Goal: Task Accomplishment & Management: Manage account settings

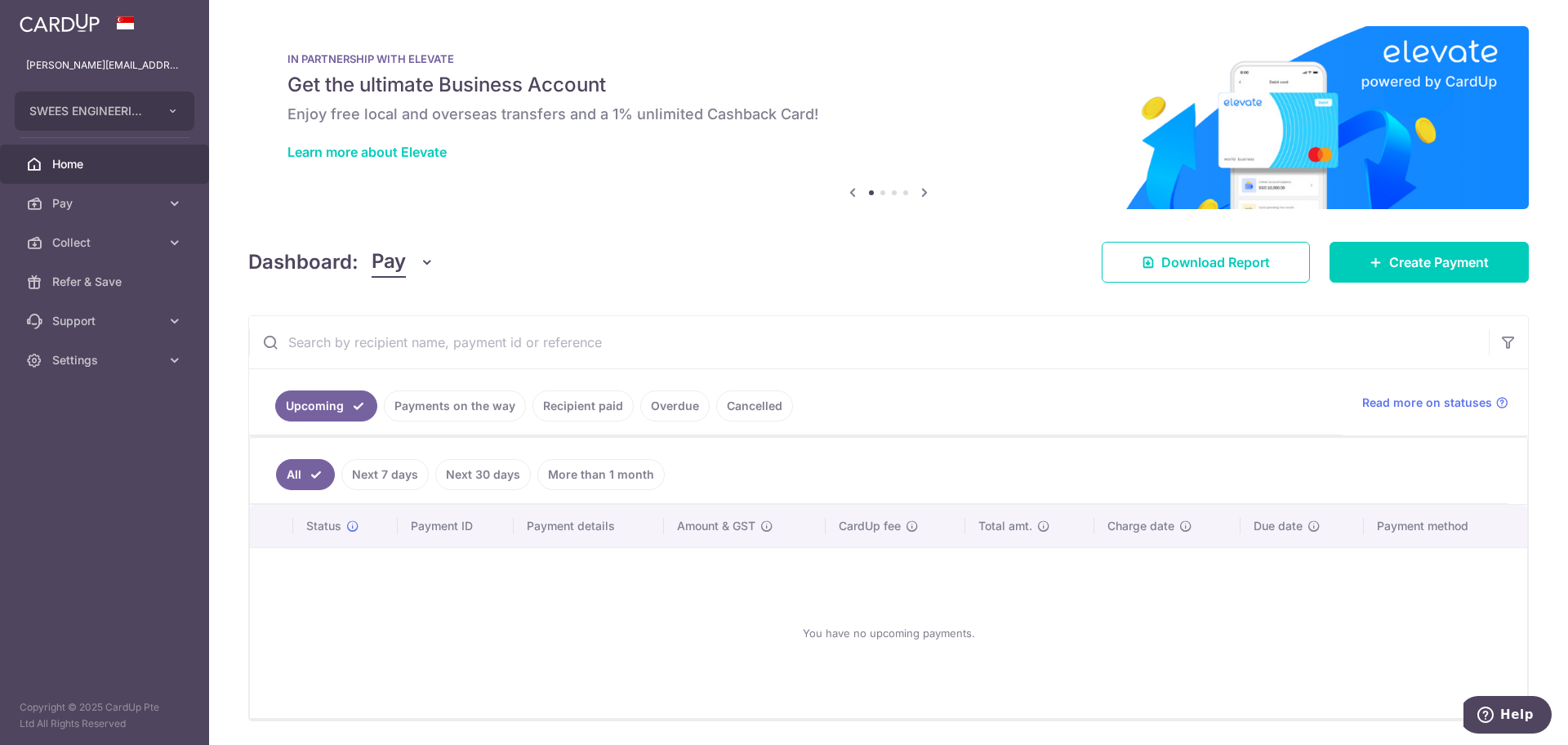
click at [84, 190] on link "Pay" at bounding box center [105, 203] width 209 height 40
click at [97, 238] on span "Payments" at bounding box center [106, 243] width 108 height 17
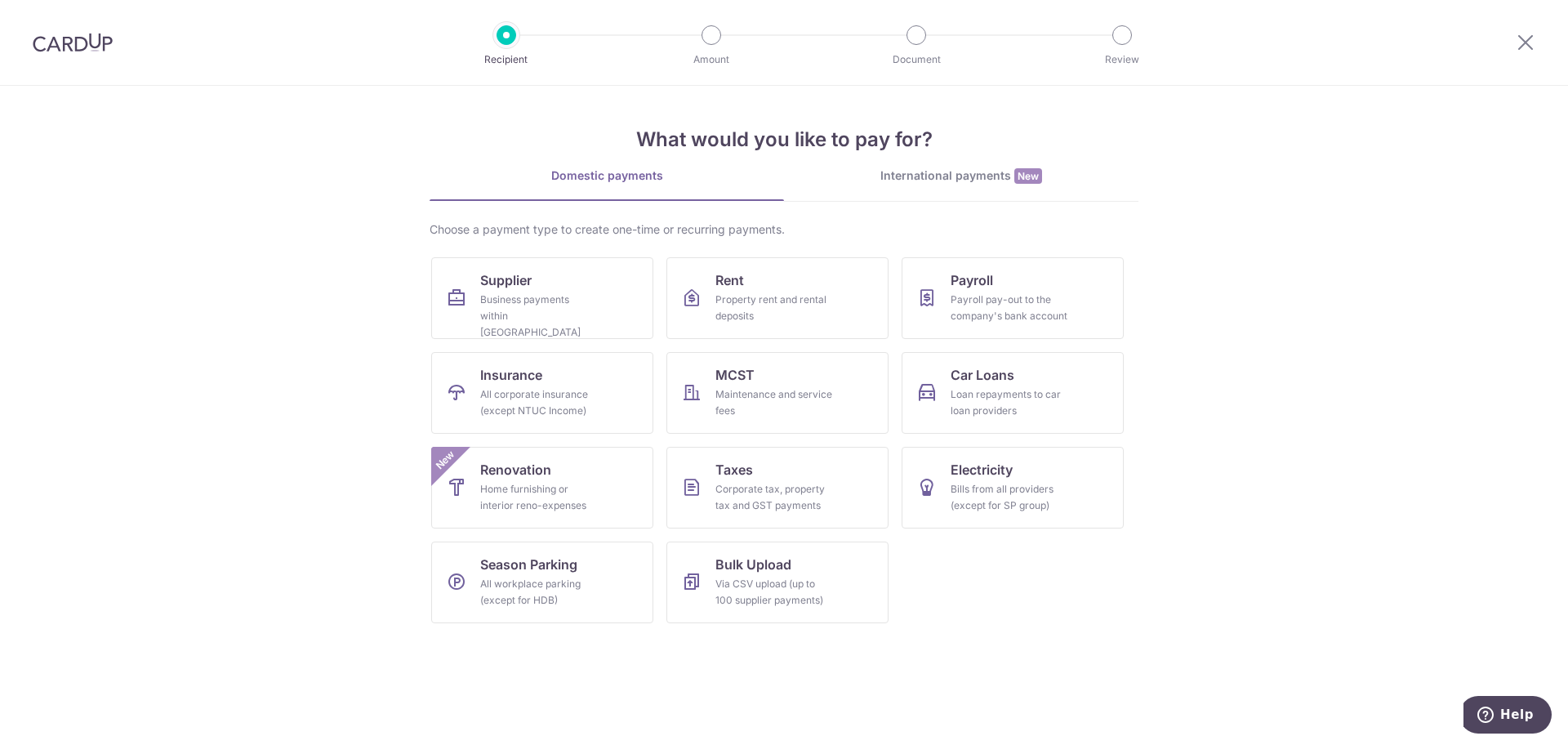
click at [914, 175] on div "International payments New" at bounding box center [961, 176] width 354 height 18
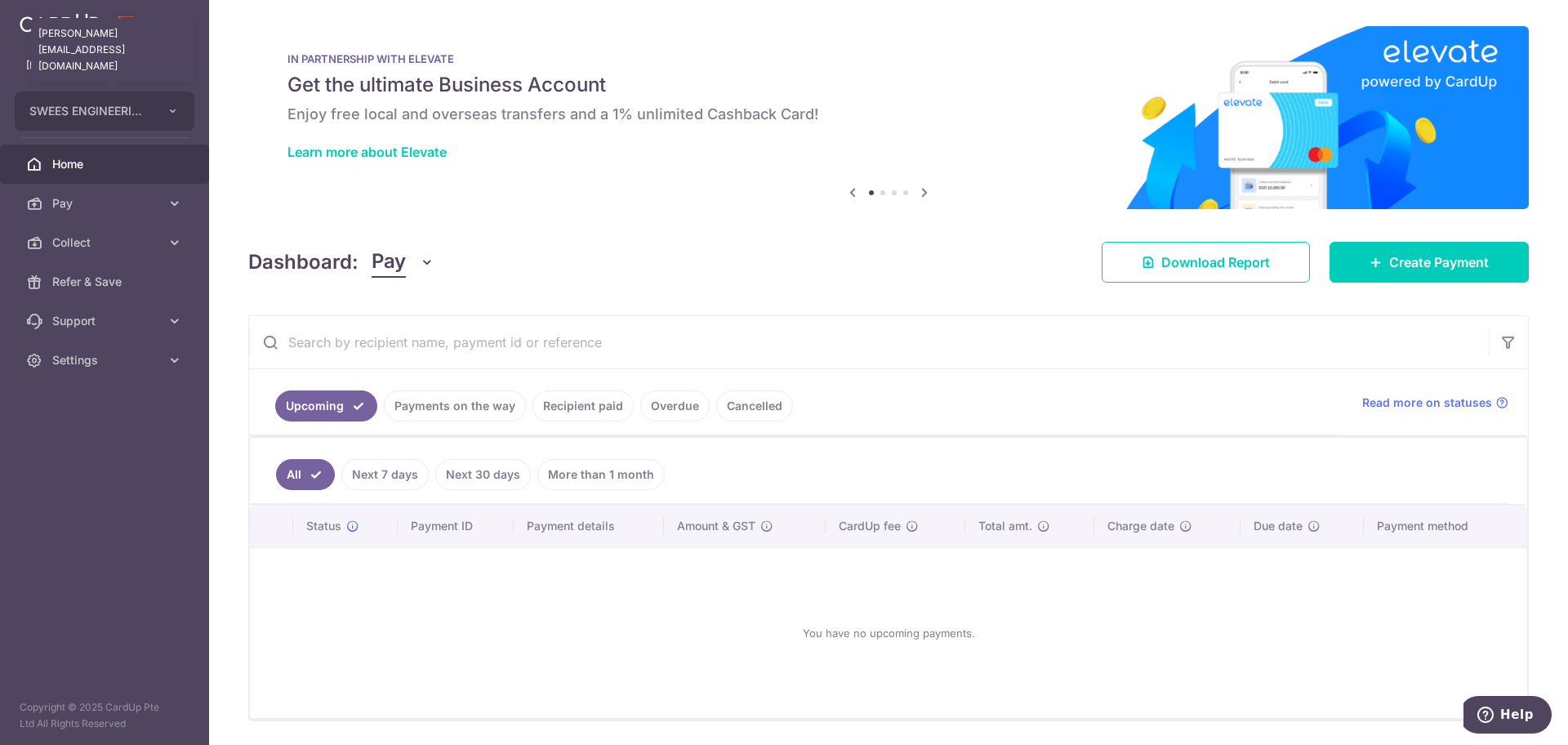
click at [150, 59] on p "[PERSON_NAME][EMAIL_ADDRESS][DOMAIN_NAME]" at bounding box center [105, 65] width 157 height 17
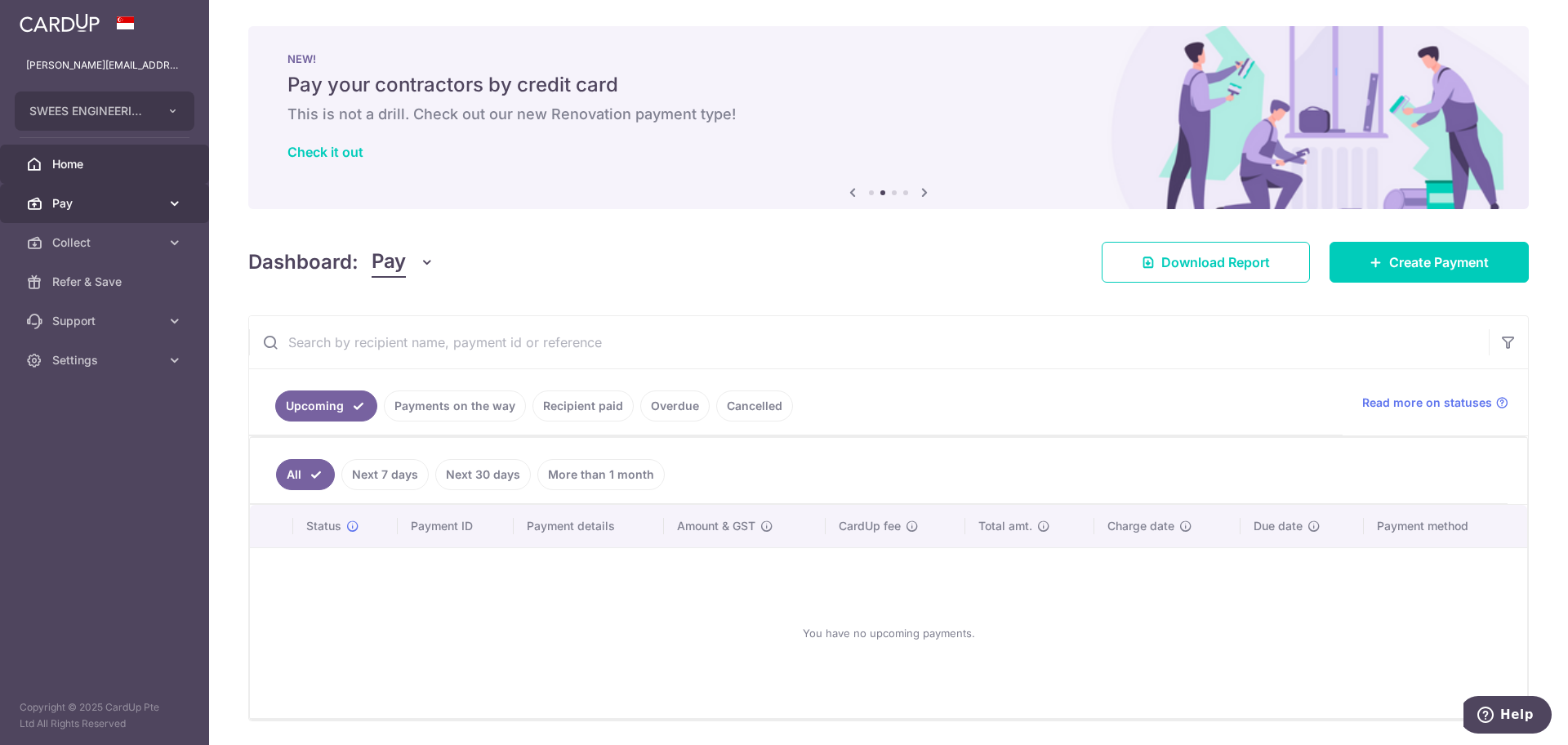
click at [134, 201] on span "Pay" at bounding box center [106, 203] width 108 height 17
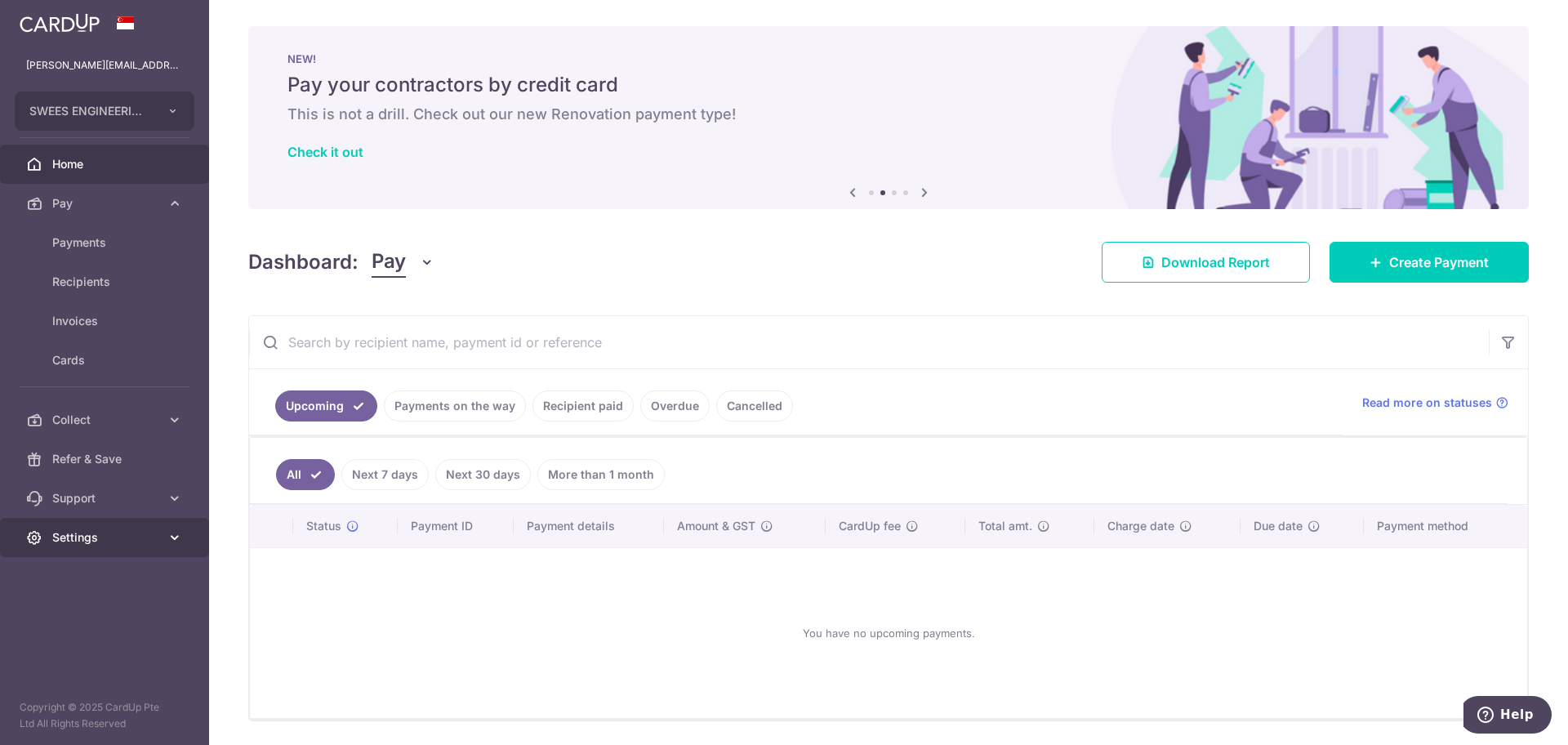
click at [112, 537] on span "Settings" at bounding box center [106, 537] width 108 height 17
click at [89, 579] on span "Account" at bounding box center [106, 576] width 108 height 17
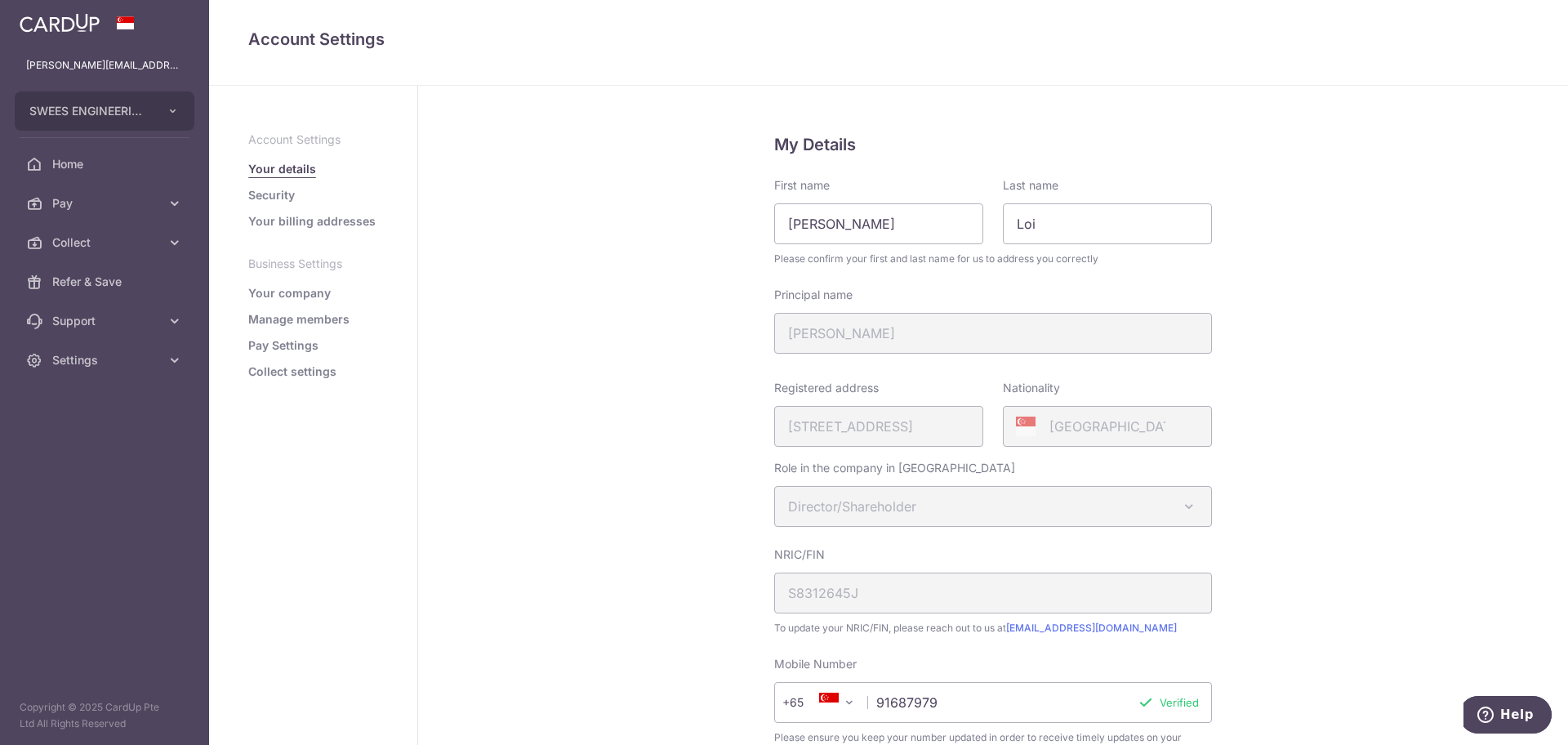
click at [272, 191] on link "Security" at bounding box center [271, 195] width 47 height 17
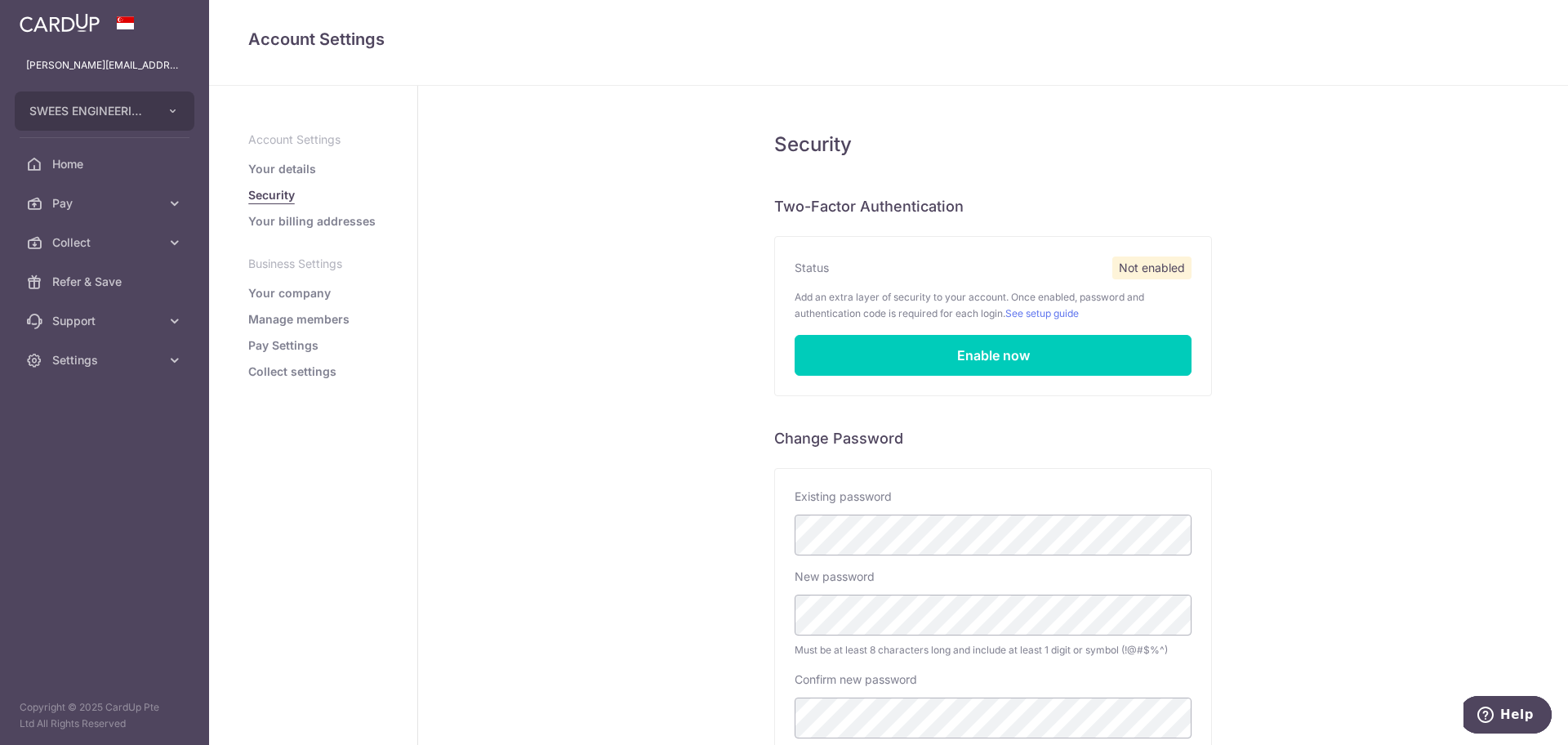
click at [296, 296] on link "Your company" at bounding box center [289, 293] width 83 height 17
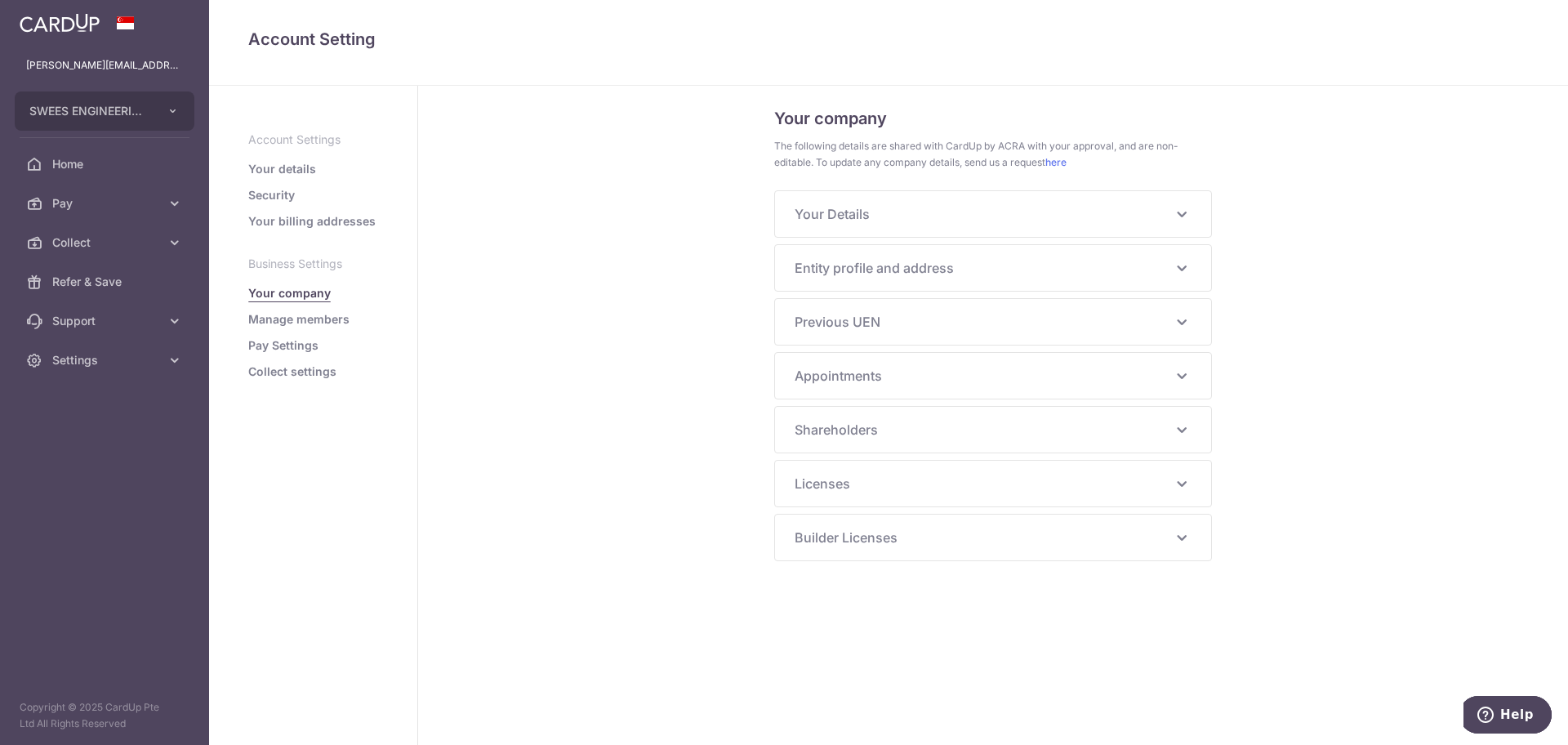
click at [295, 325] on link "Manage members" at bounding box center [298, 319] width 101 height 17
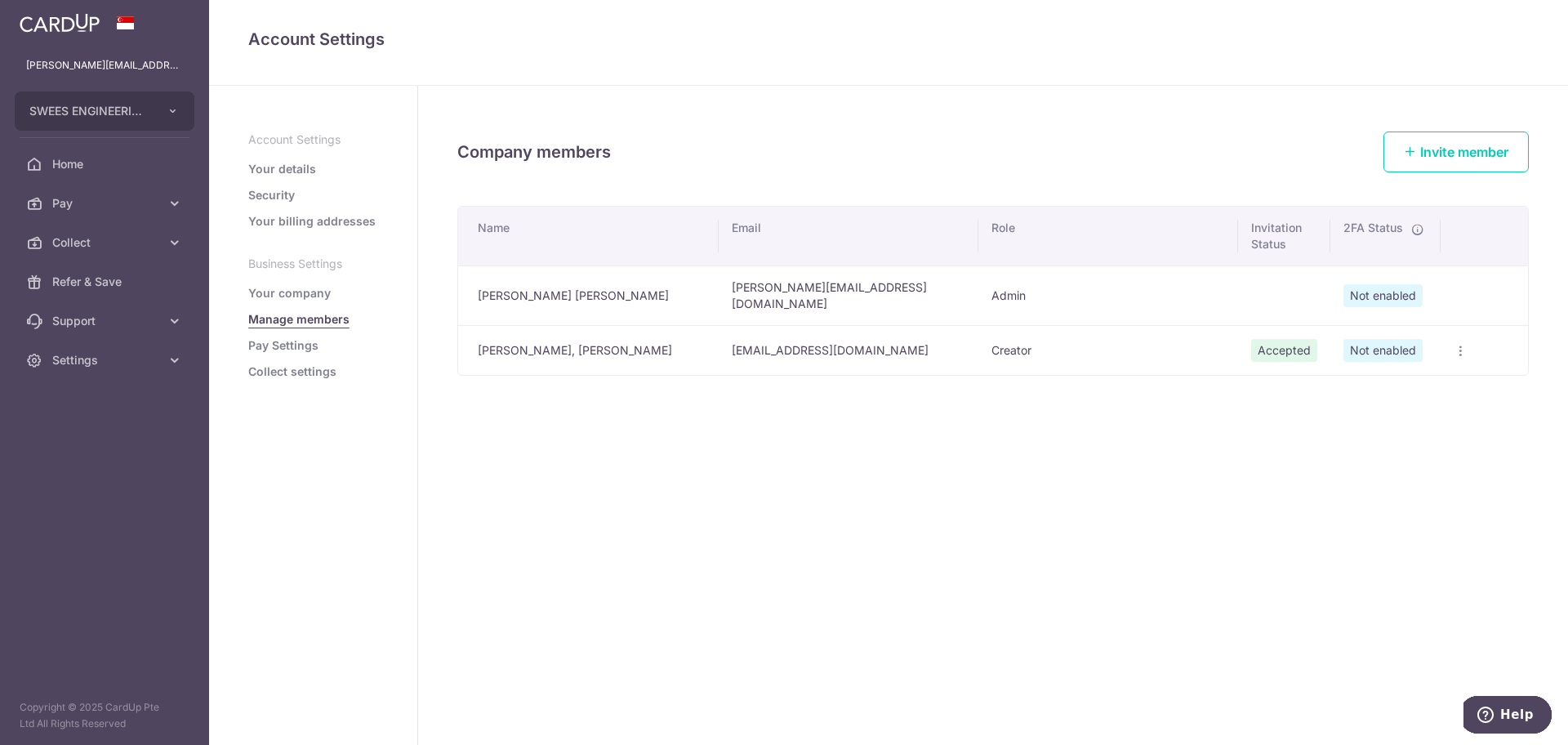
click at [1457, 345] on icon "button" at bounding box center [1460, 351] width 13 height 13
click at [1414, 383] on span "Edit Member" at bounding box center [1397, 388] width 111 height 19
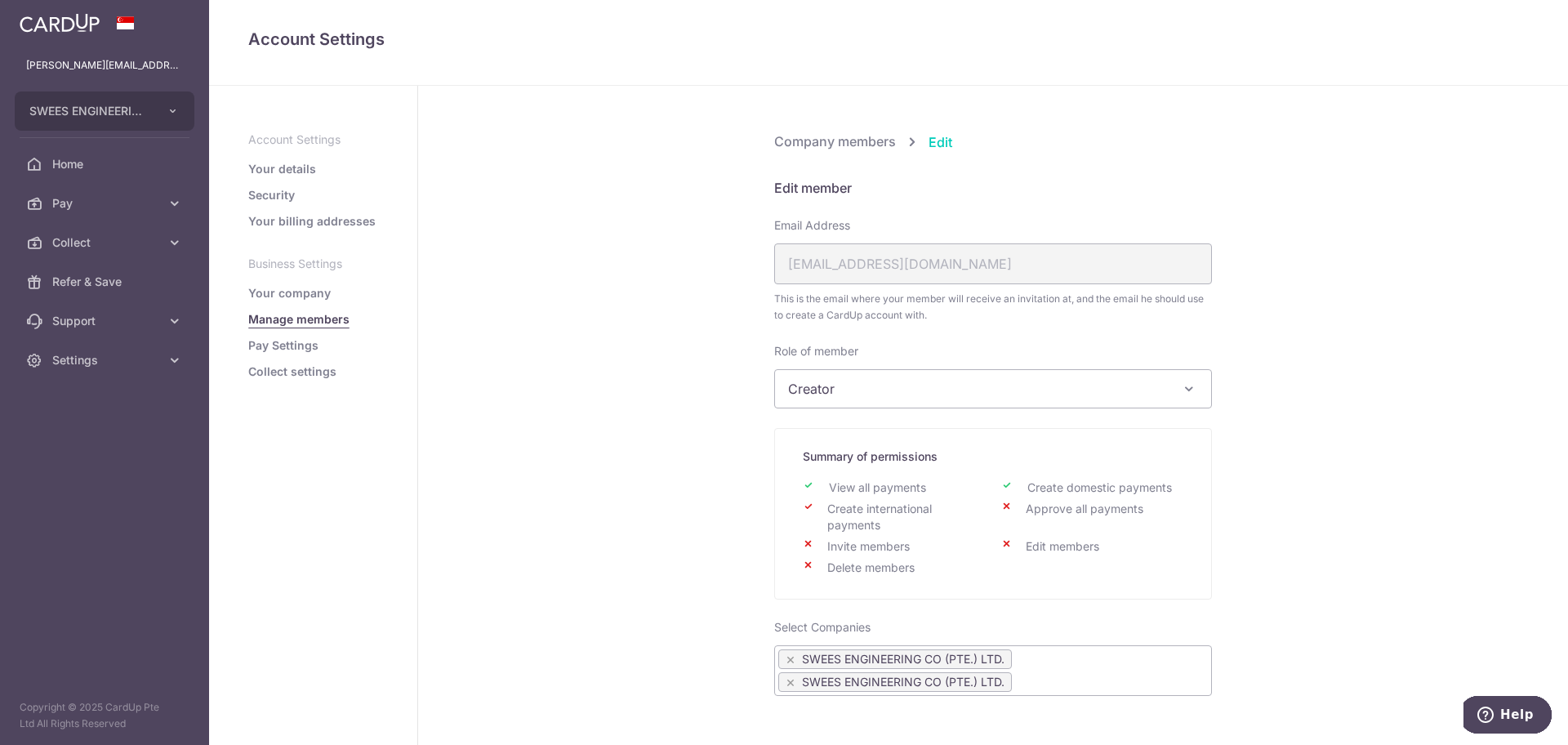
click at [1116, 381] on span "Creator" at bounding box center [993, 389] width 436 height 38
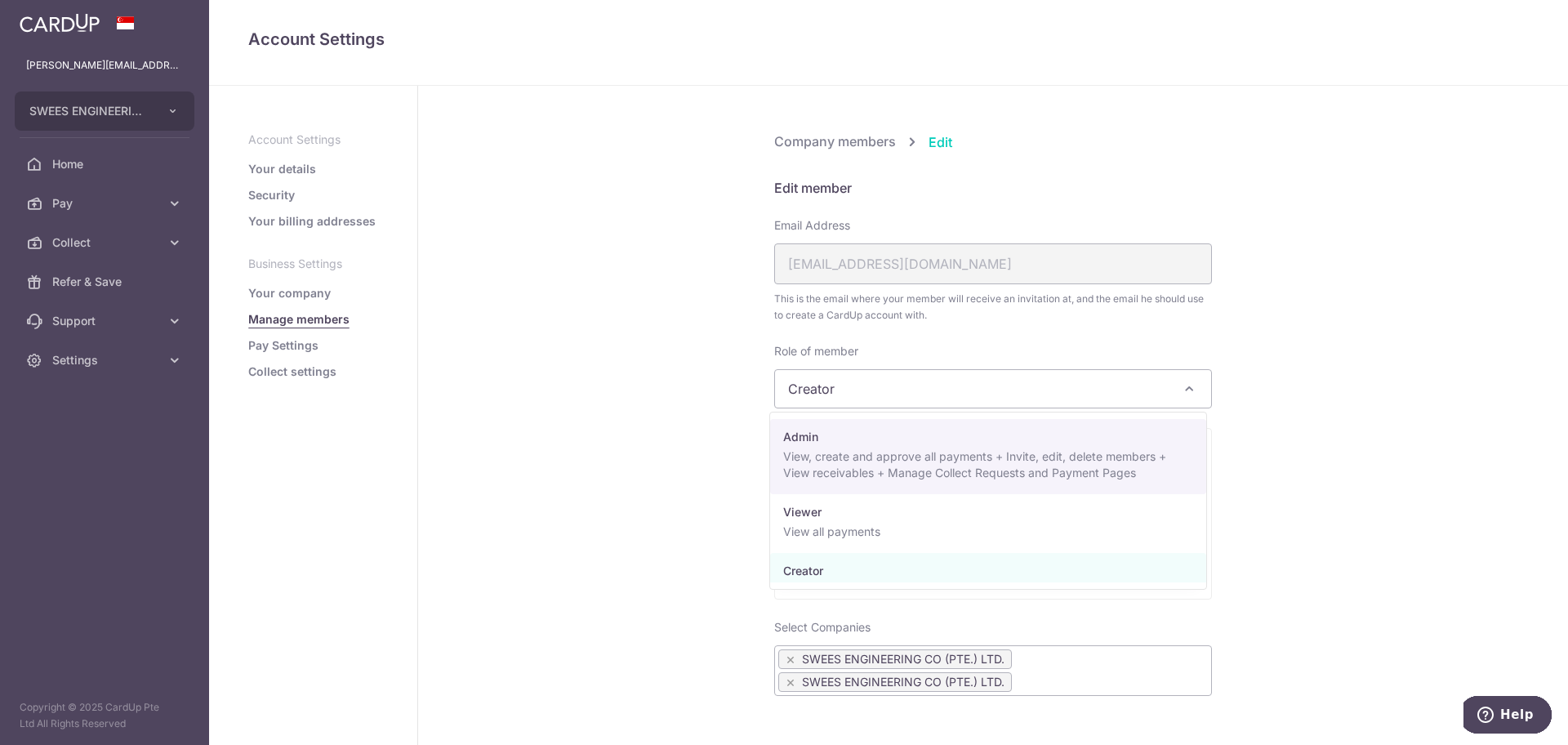
select select "23442"
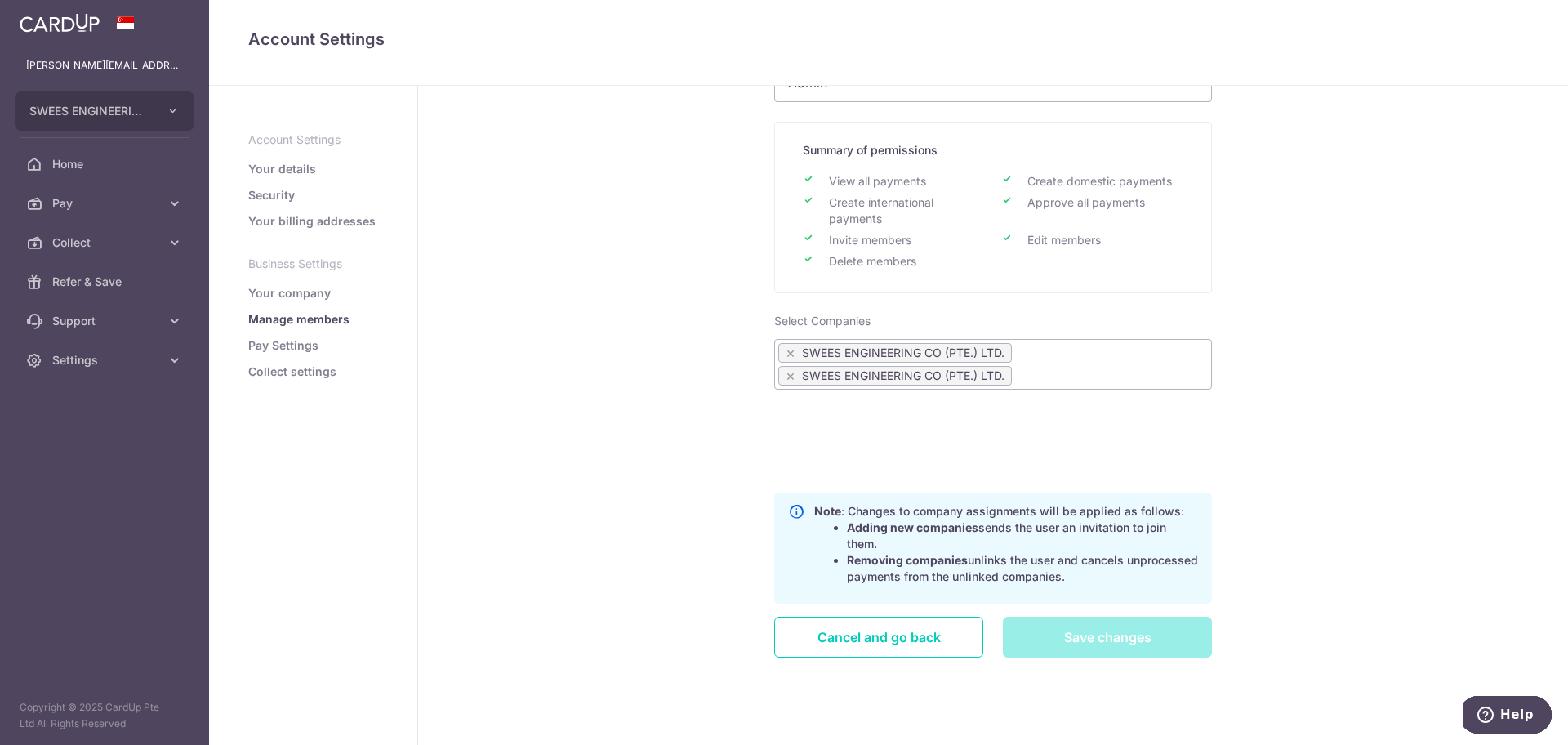
scroll to position [315, 0]
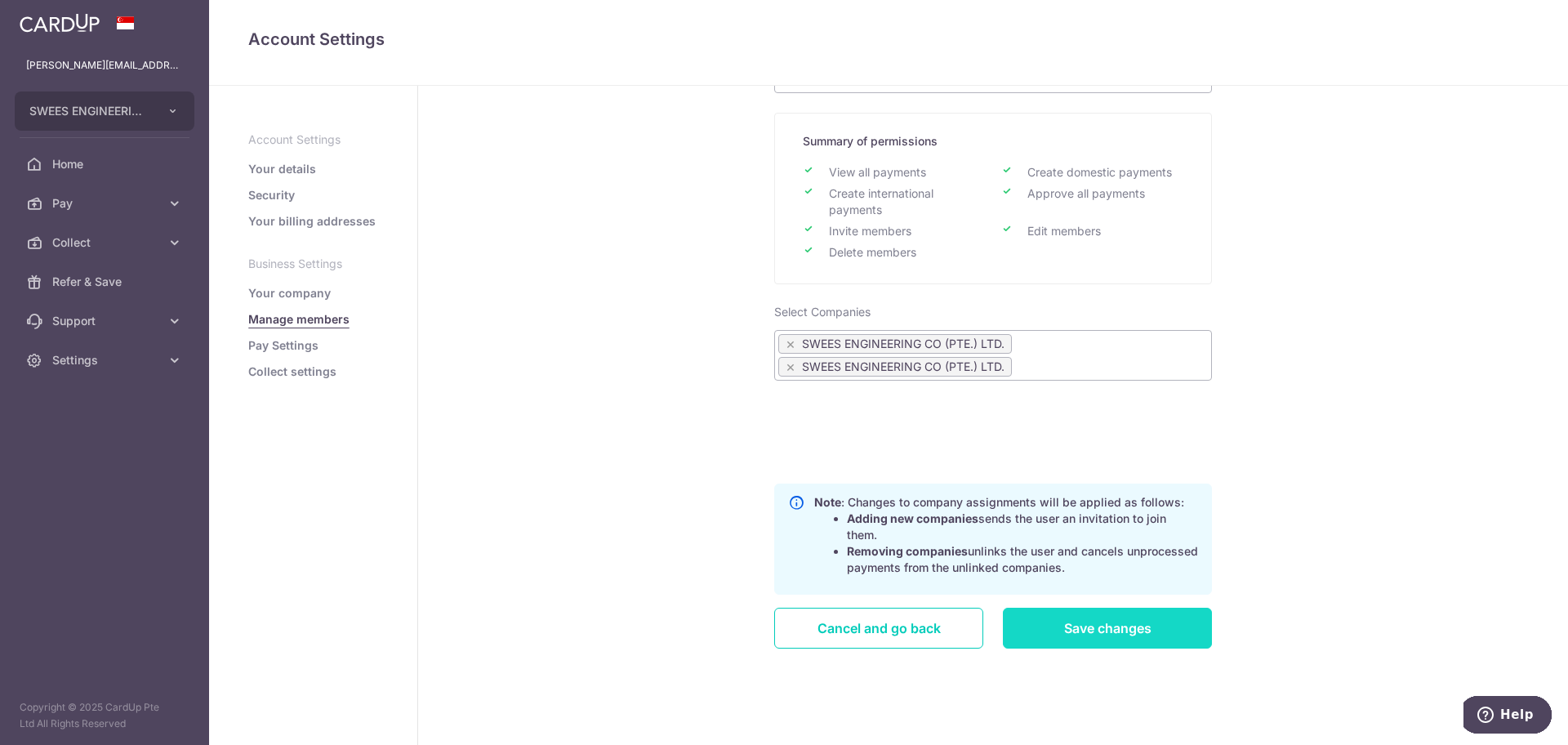
click at [1133, 630] on input "Save changes" at bounding box center [1107, 628] width 209 height 40
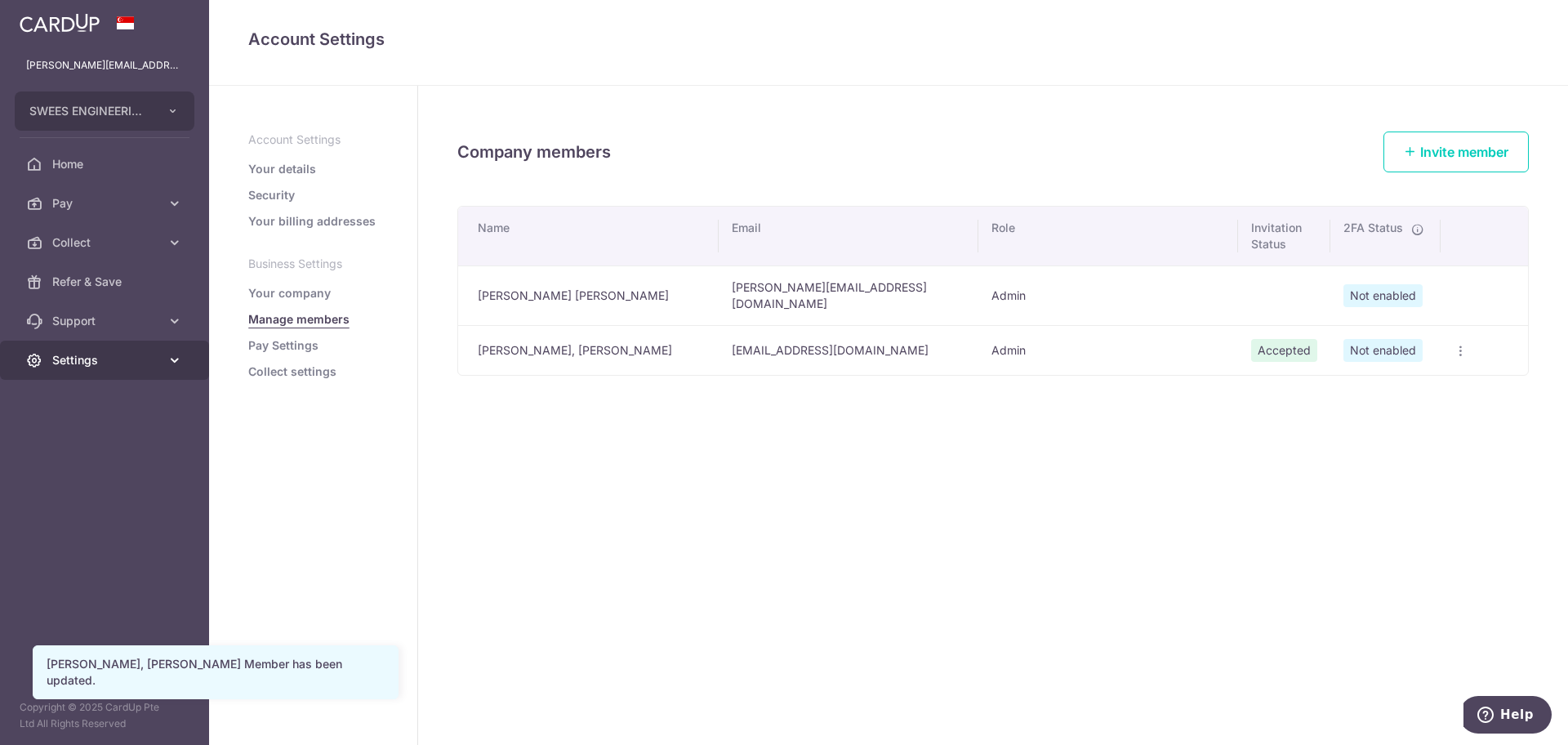
click at [88, 345] on link "Settings" at bounding box center [105, 360] width 209 height 40
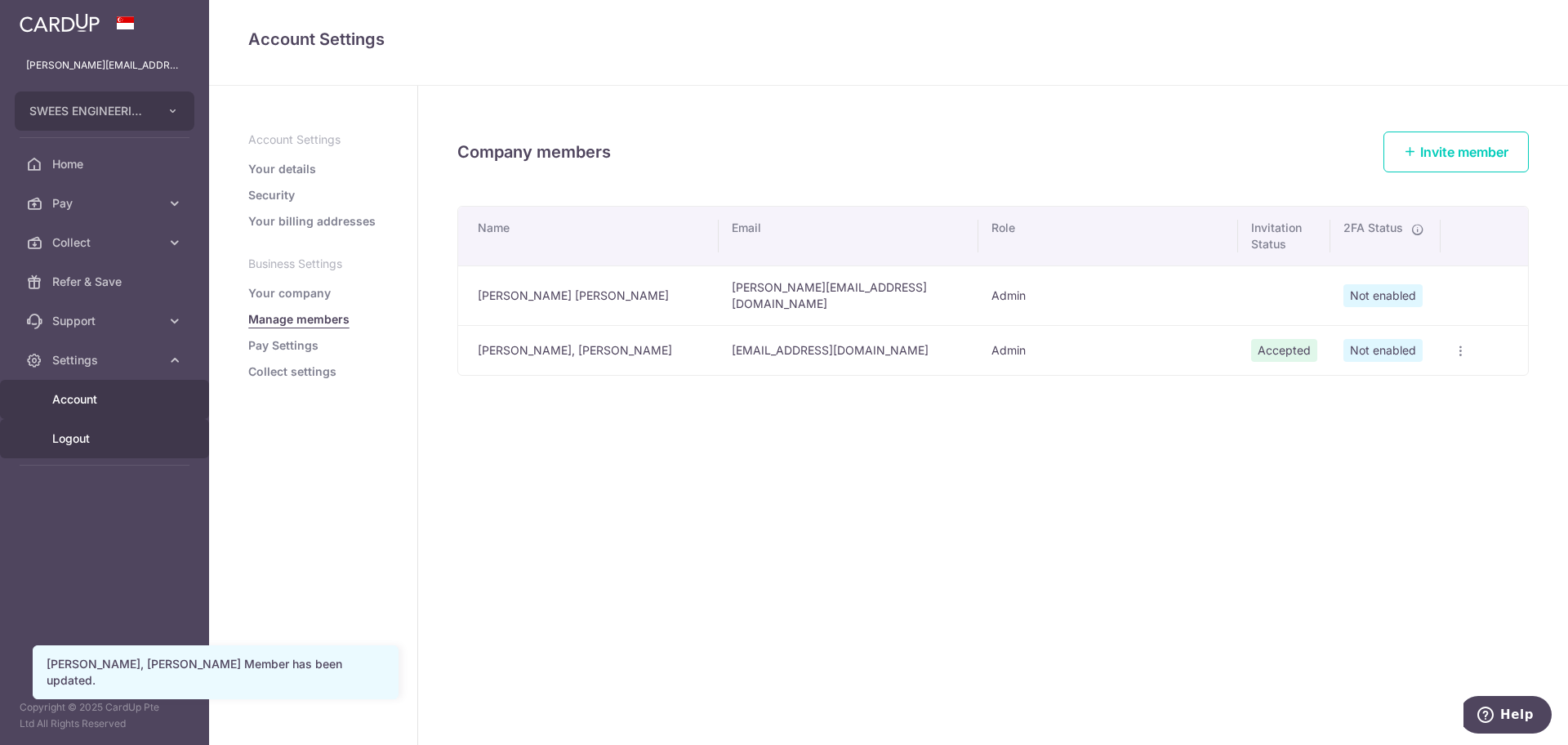
click at [100, 437] on span "Logout" at bounding box center [106, 438] width 108 height 17
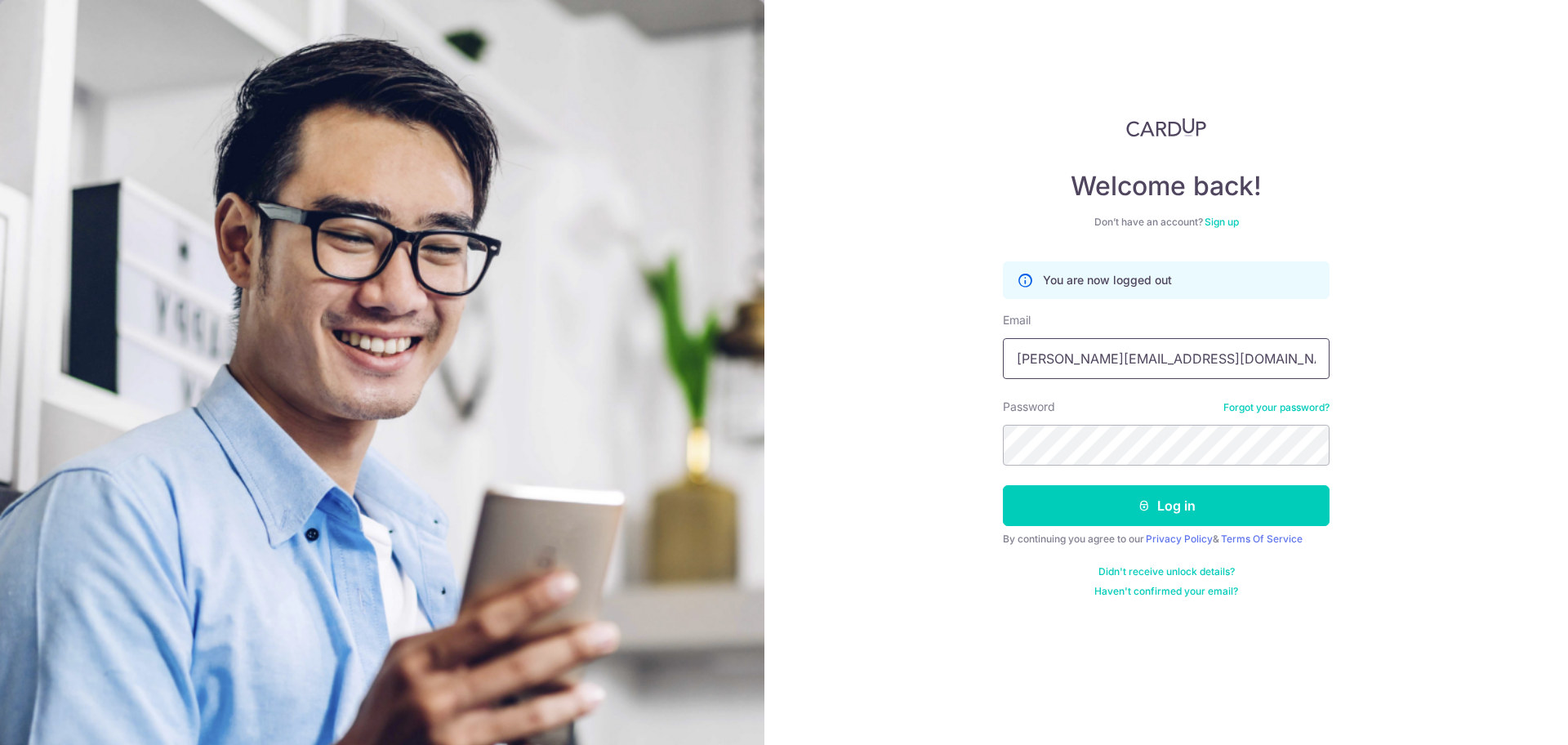
click at [1047, 347] on input "[PERSON_NAME][EMAIL_ADDRESS][DOMAIN_NAME]" at bounding box center [1165, 358] width 326 height 40
type input "[EMAIL_ADDRESS][DOMAIN_NAME]"
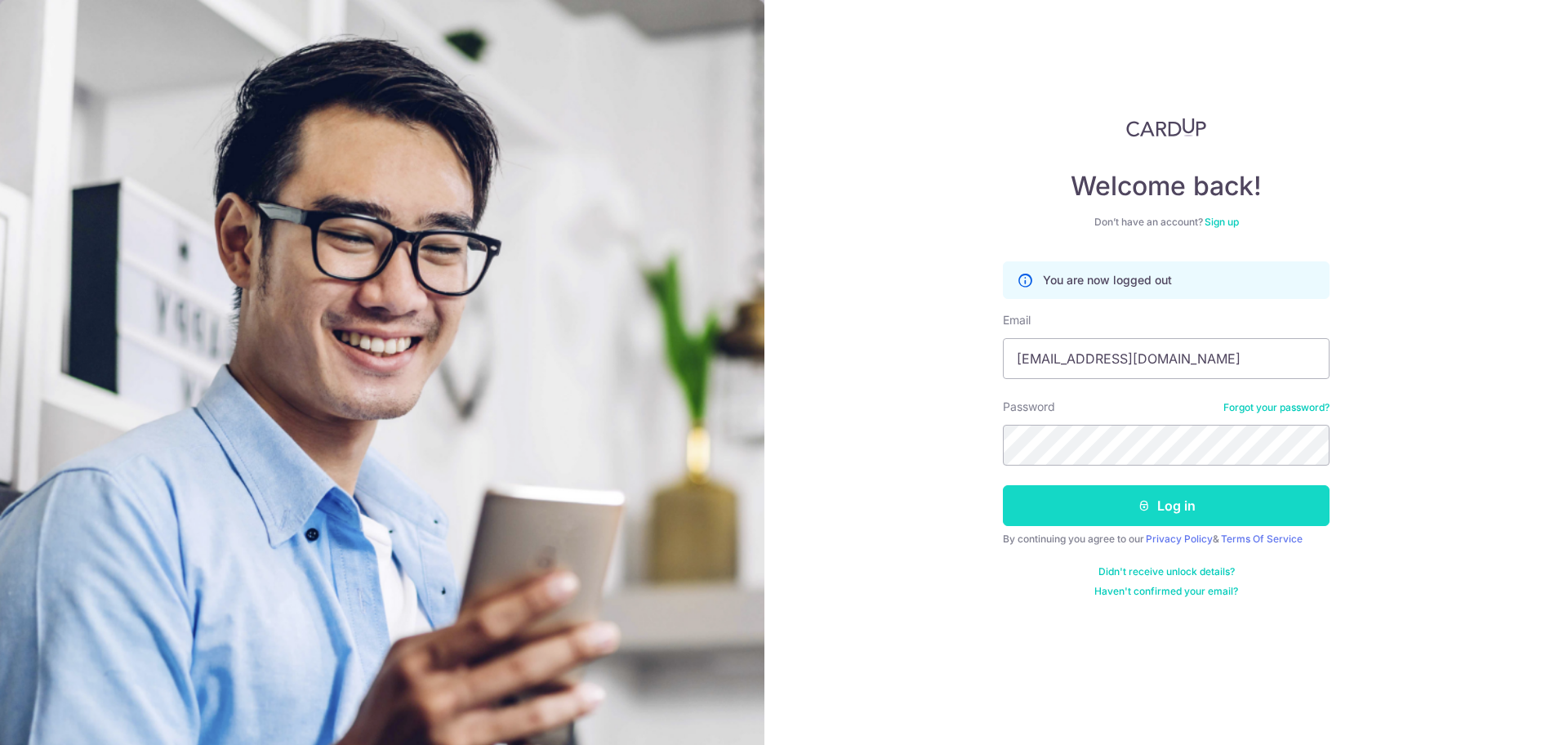
click at [1066, 486] on button "Log in" at bounding box center [1165, 506] width 326 height 40
